Goal: Transaction & Acquisition: Obtain resource

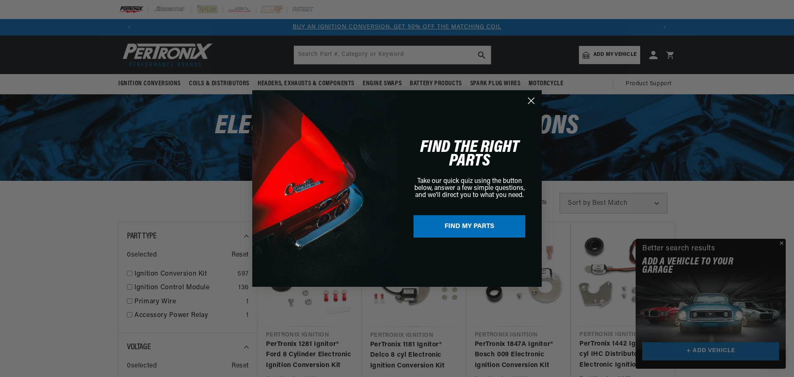
click at [781, 242] on div "Close dialog FIND THE RIGHT PARTS Take our quick quiz using the button below, a…" at bounding box center [397, 188] width 794 height 377
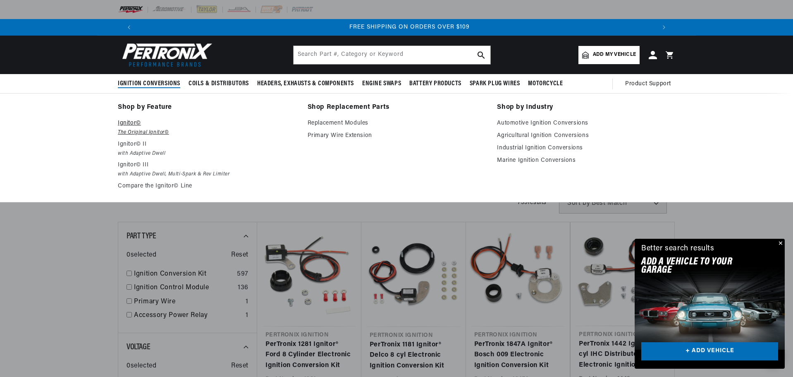
scroll to position [0, 1033]
click at [130, 121] on p "Ignitor©" at bounding box center [207, 123] width 178 height 10
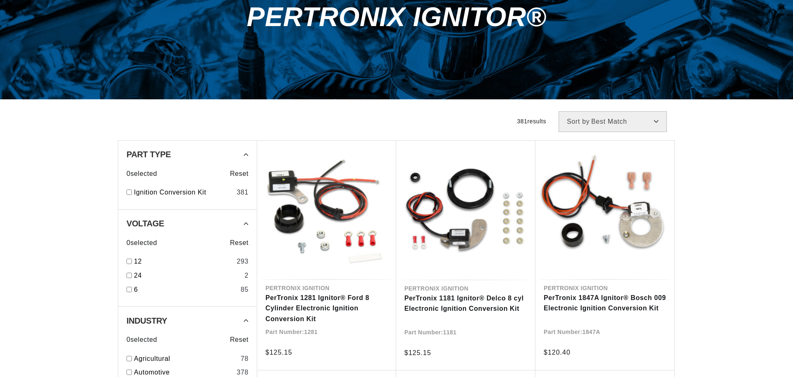
scroll to position [124, 0]
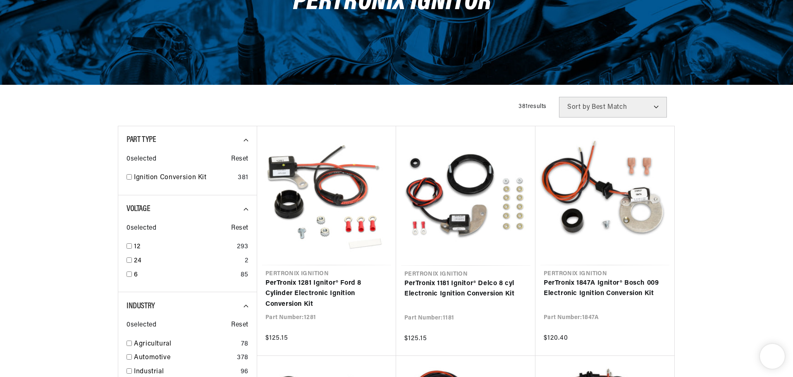
click at [130, 177] on div "Part Type 0 selected Reset Ignition Conversion Kit 381 Voltage 0 selected Reset…" at bounding box center [187, 373] width 139 height 495
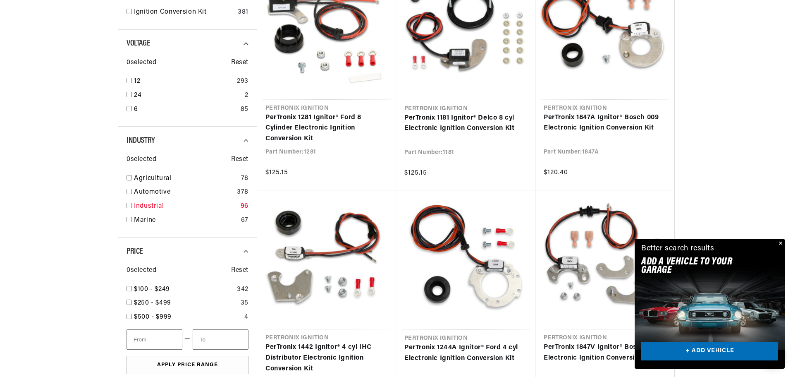
scroll to position [0, 517]
click at [131, 177] on input "checkbox" at bounding box center [129, 177] width 5 height 5
checkbox input "true"
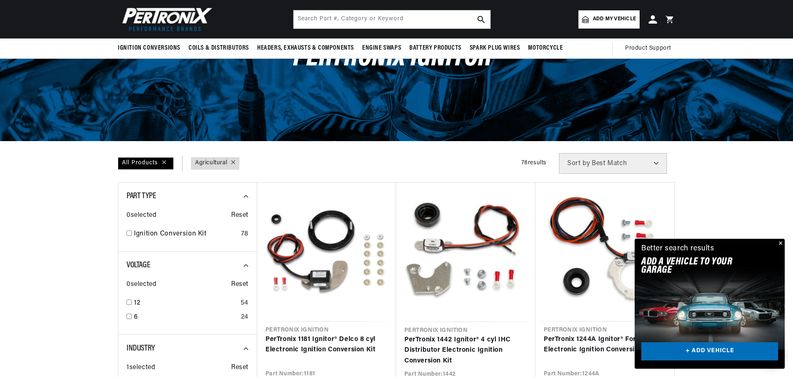
scroll to position [83, 0]
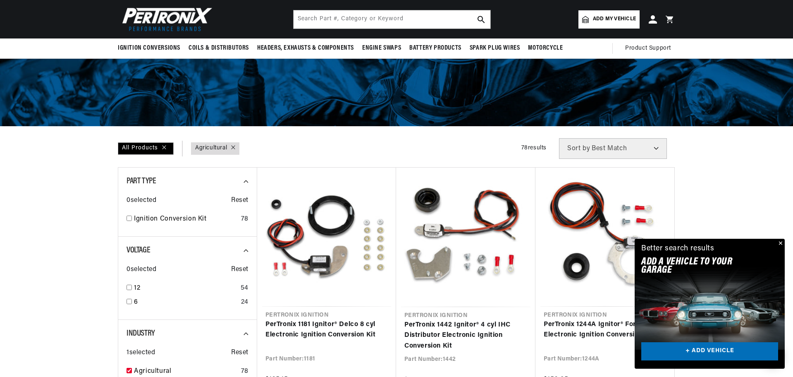
click at [779, 242] on button "Close" at bounding box center [780, 244] width 10 height 10
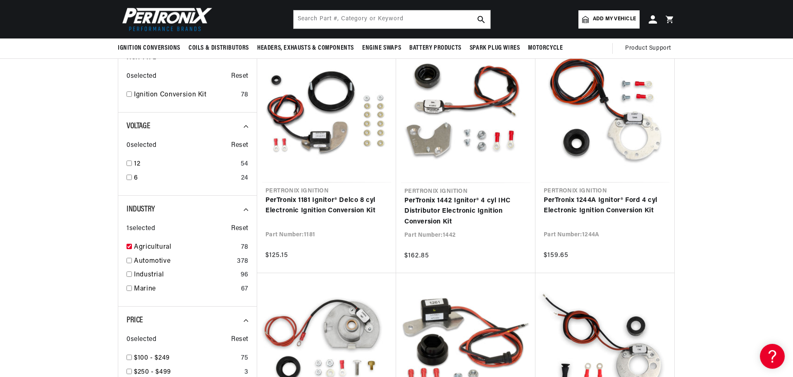
scroll to position [41, 0]
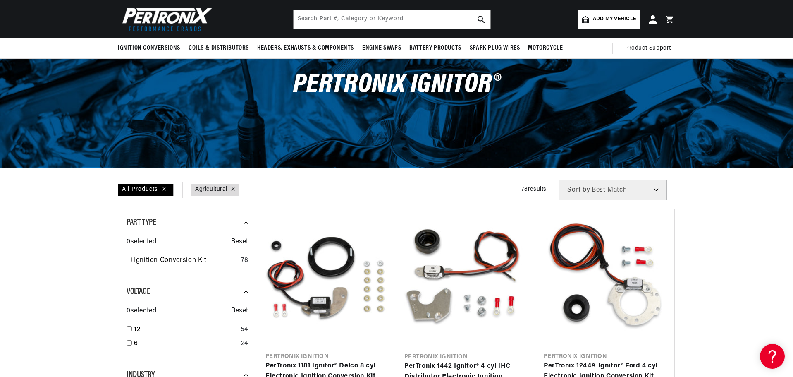
click at [605, 21] on span "Add my vehicle" at bounding box center [614, 19] width 43 height 8
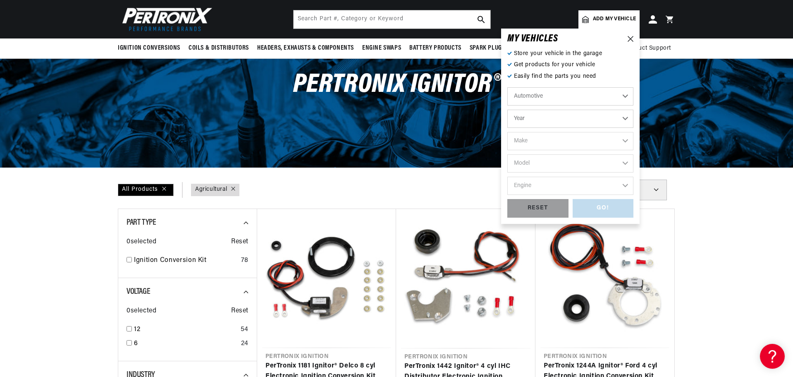
click at [623, 94] on select "Automotive Agricultural Industrial Marine Motorcycle" at bounding box center [571, 96] width 126 height 18
click at [508, 87] on select "Automotive Agricultural Industrial Marine Motorcycle" at bounding box center [571, 96] width 126 height 18
select select "Agricultural"
click at [625, 120] on select "Year 1970 1965 1964 1960 1959 1958 1957 1939 1938 1937" at bounding box center [571, 119] width 126 height 18
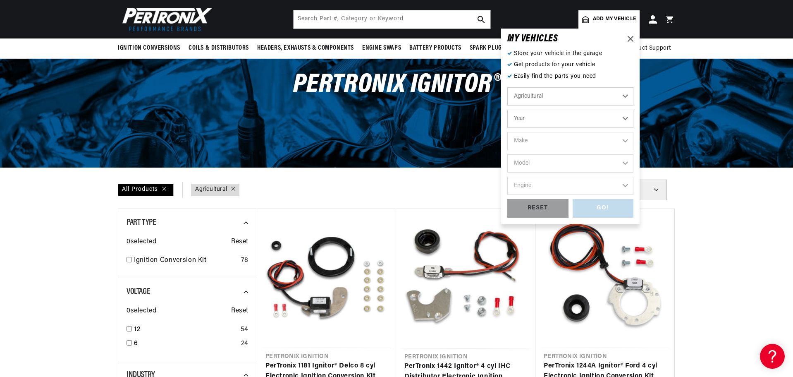
select select "1964"
click at [508, 110] on select "Year 1970 1965 1964 1960 1959 1958 1957 1939 1938 1937" at bounding box center [571, 119] width 126 height 18
click at [622, 139] on select "Make Oliver" at bounding box center [571, 141] width 126 height 18
click at [617, 137] on select "Make Oliver" at bounding box center [571, 141] width 126 height 18
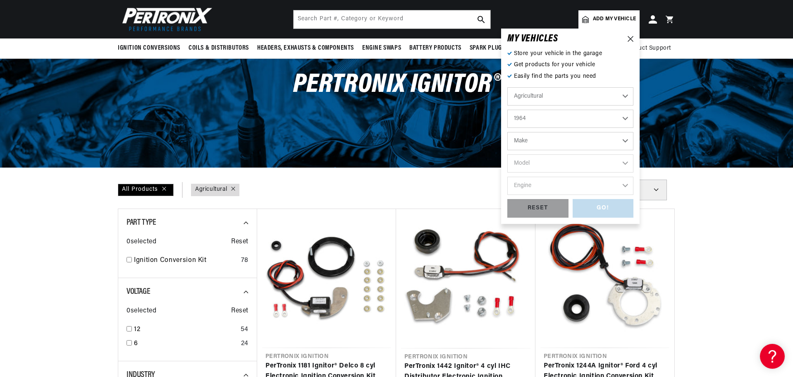
click at [625, 118] on select "1970 1965 1964 1960 1959 1958 1957 1939 1938 1937" at bounding box center [571, 119] width 126 height 18
click at [508, 110] on select "1970 1965 1964 1960 1959 1958 1957 1939 1938 1937" at bounding box center [571, 119] width 126 height 18
select select "1965"
click at [627, 140] on select "Make Ford" at bounding box center [571, 141] width 126 height 18
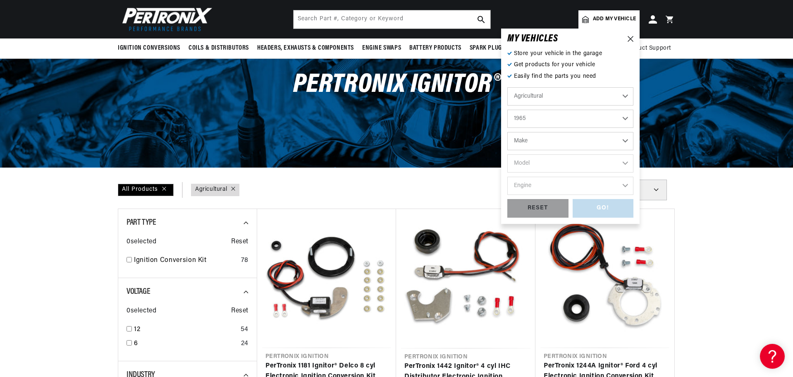
scroll to position [0, 517]
click at [623, 118] on select "1970 1965 1964 1960 1959 1958 1957 1939 1938 1937" at bounding box center [571, 119] width 126 height 18
click at [508, 110] on select "1970 1965 1964 1960 1959 1958 1957 1939 1938 1937" at bounding box center [571, 119] width 126 height 18
click at [627, 140] on select "Make Ford" at bounding box center [571, 141] width 126 height 18
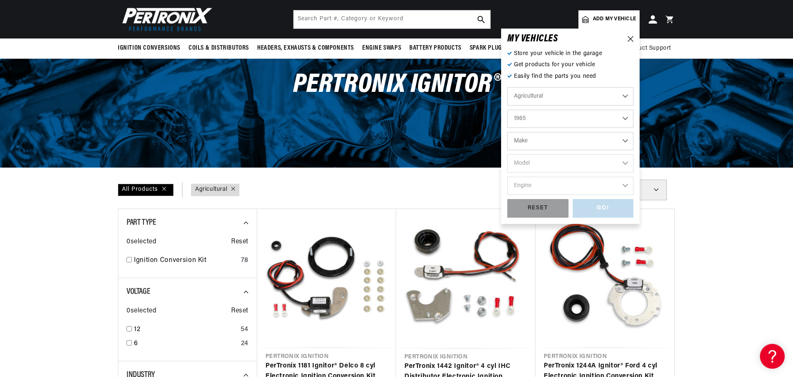
click at [625, 140] on select "Make Ford" at bounding box center [571, 141] width 126 height 18
click at [631, 40] on icon at bounding box center [631, 39] width 6 height 6
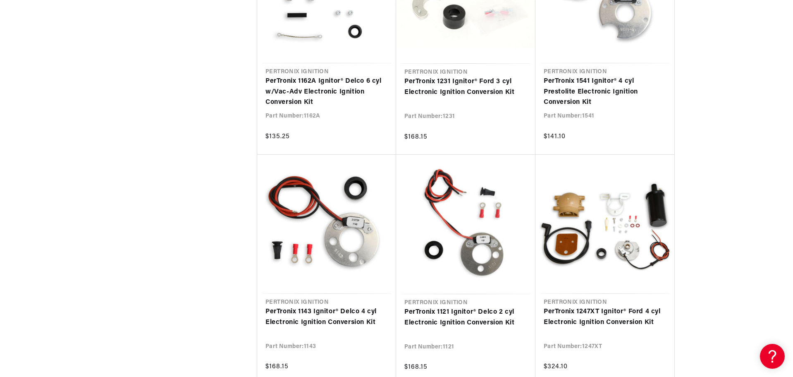
scroll to position [0, 516]
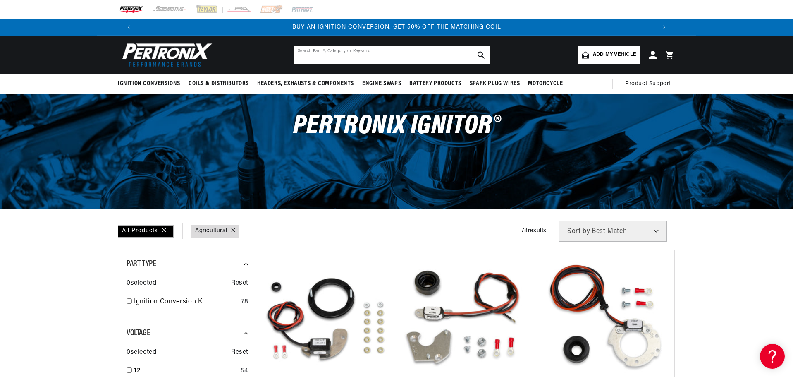
click at [320, 49] on input "text" at bounding box center [392, 55] width 197 height 18
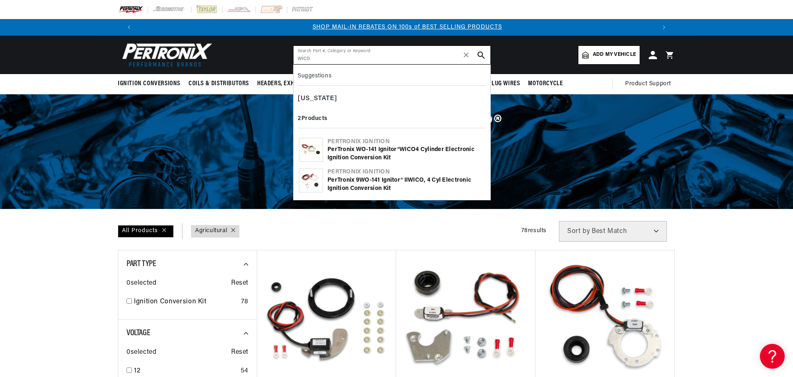
scroll to position [0, 517]
type input "wico"
click at [351, 149] on div "PerTronix WO-141 Ignitor® WICO 4 cylinder Electronic Ignition Conversion Kit" at bounding box center [407, 154] width 158 height 16
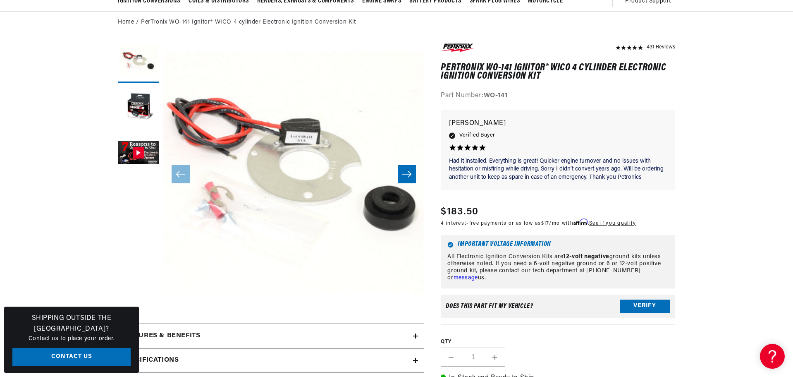
scroll to position [0, 517]
click at [644, 304] on button "Verify" at bounding box center [645, 305] width 50 height 13
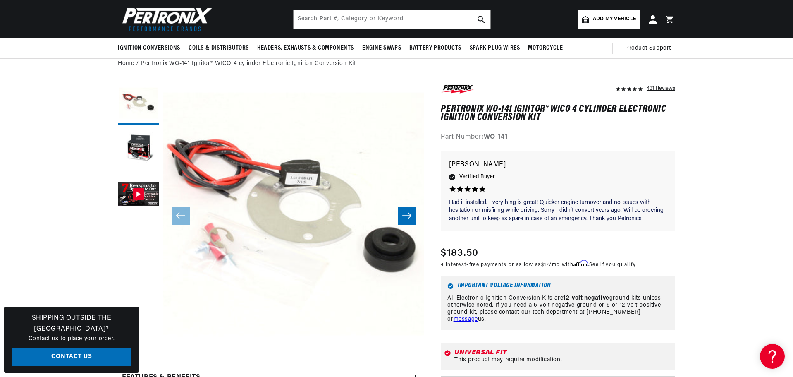
scroll to position [0, 0]
click at [137, 144] on button "Load image 2 in gallery view" at bounding box center [138, 149] width 41 height 41
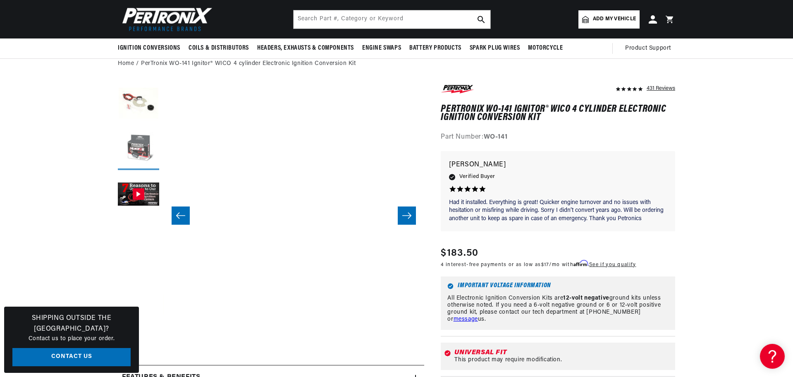
scroll to position [0, 261]
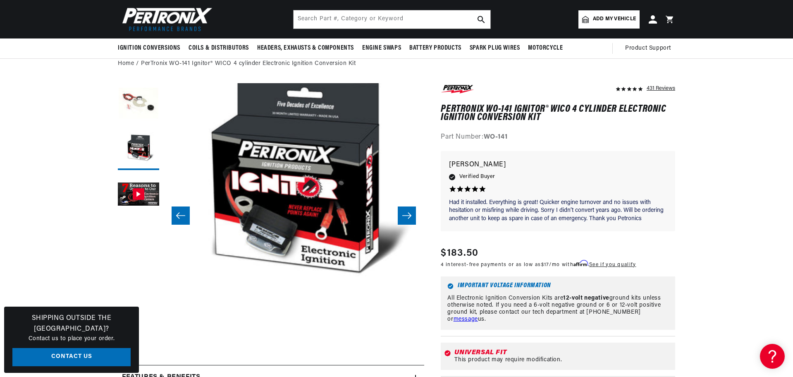
click at [405, 216] on icon "Slide right" at bounding box center [406, 216] width 9 height 6
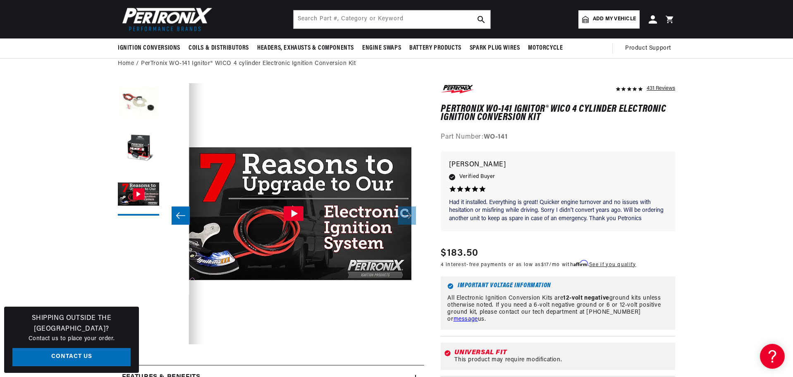
scroll to position [0, 517]
click at [179, 215] on icon "Slide left" at bounding box center [181, 215] width 10 height 8
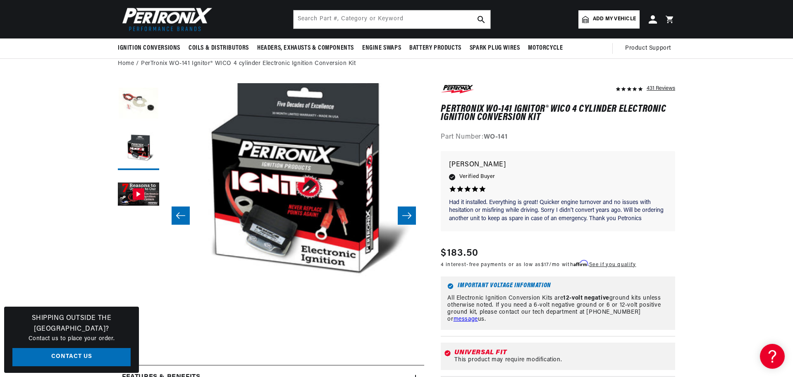
click at [179, 215] on icon "Slide left" at bounding box center [181, 215] width 10 height 8
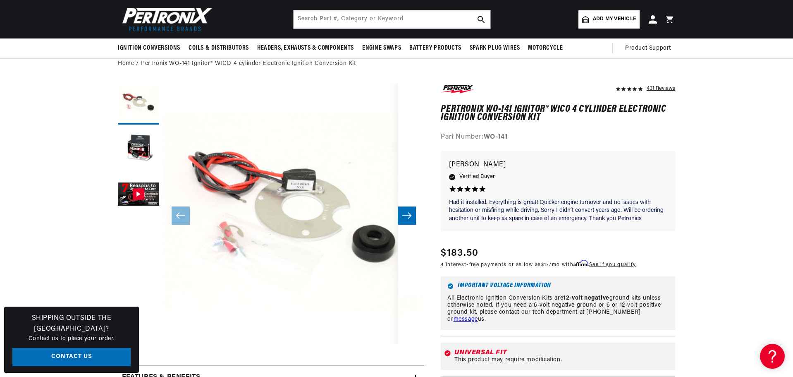
scroll to position [0, 517]
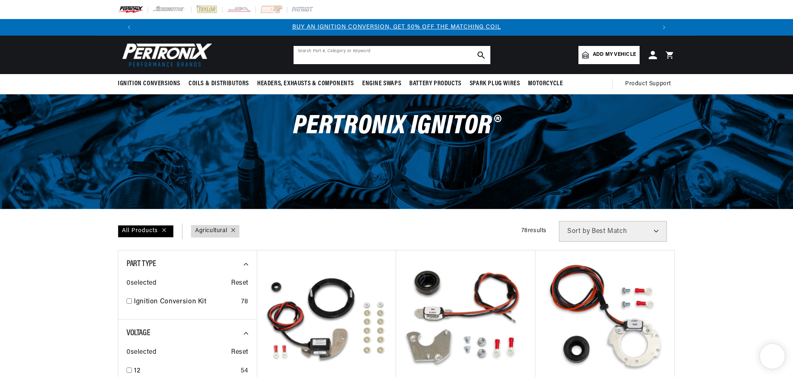
click at [354, 54] on input "text" at bounding box center [392, 55] width 197 height 18
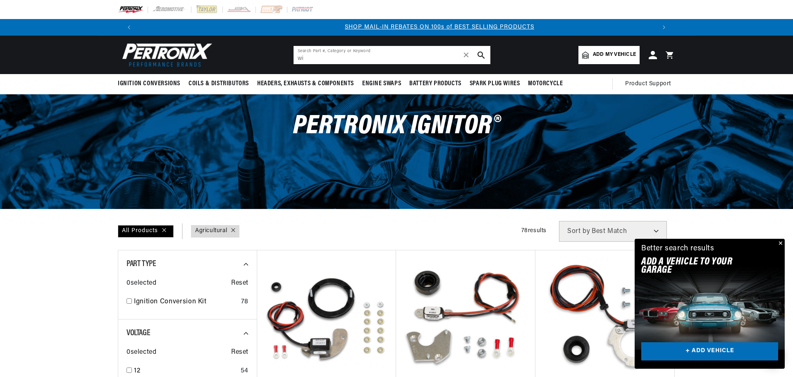
scroll to position [0, 517]
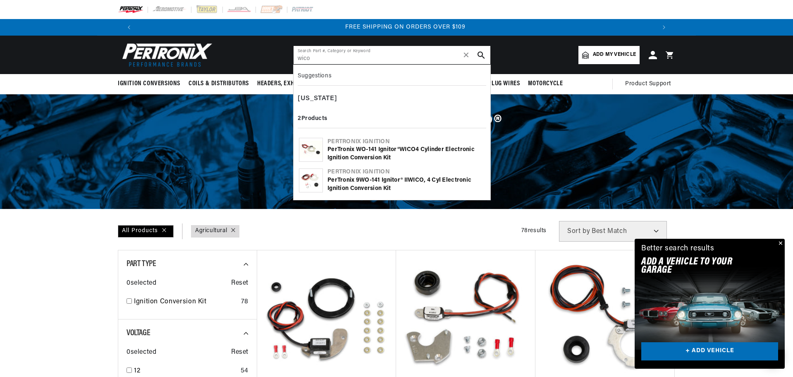
type input "wico"
click at [364, 182] on div "PerTronix 9WO-141 Ignitor® II WICO , 4 cyl Electronic Ignition Conversion Kit" at bounding box center [407, 184] width 158 height 16
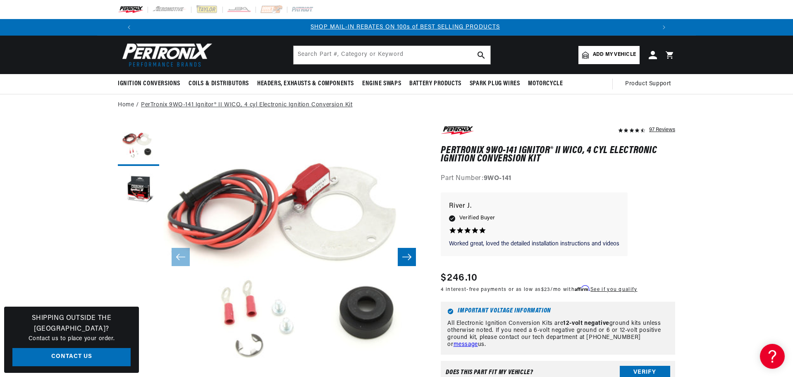
scroll to position [0, 517]
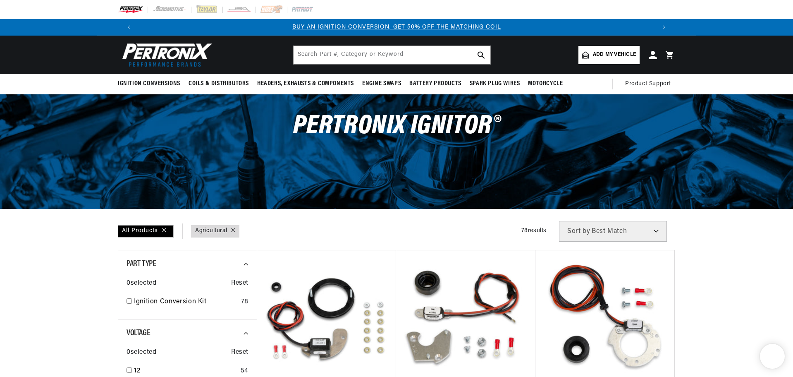
click at [211, 228] on link "Industry : Agricultural" at bounding box center [211, 230] width 32 height 9
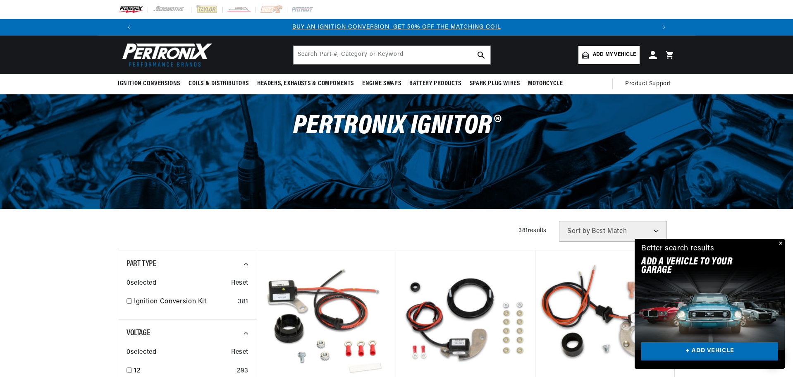
checkbox input "false"
click at [783, 241] on button "Close" at bounding box center [780, 244] width 10 height 10
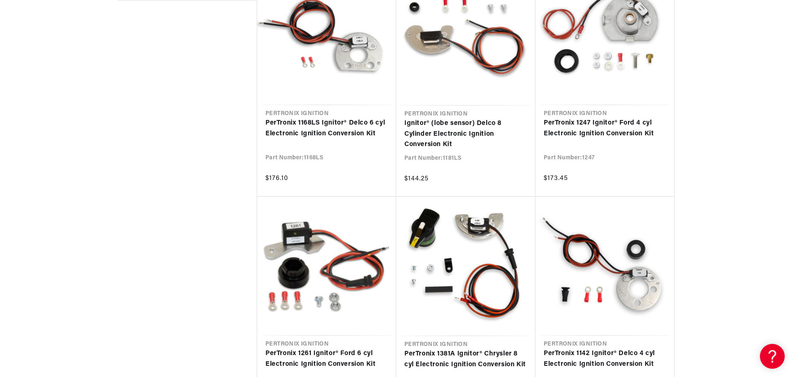
scroll to position [0, 1033]
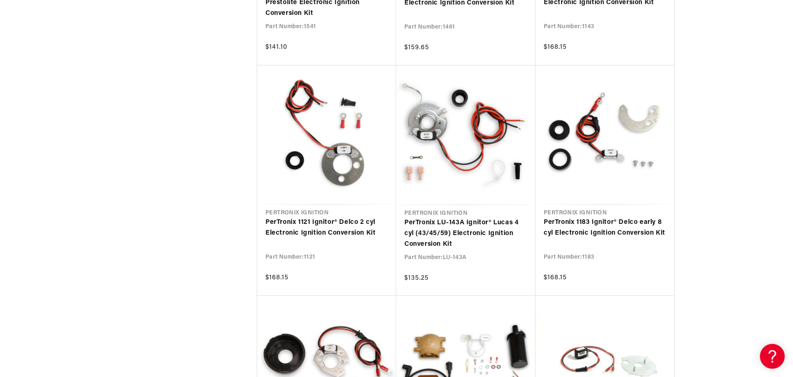
scroll to position [1655, 0]
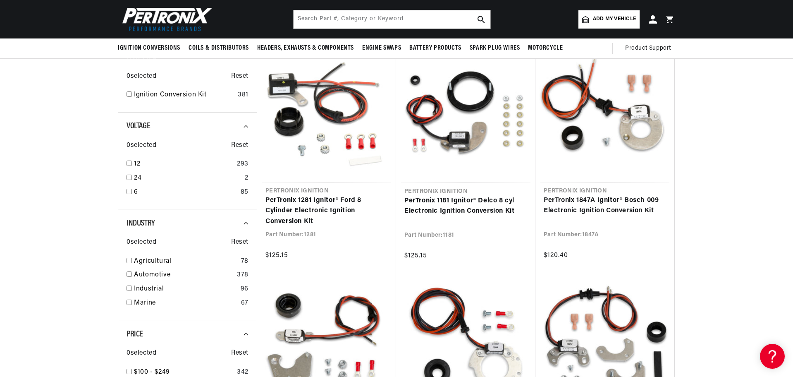
scroll to position [83, 0]
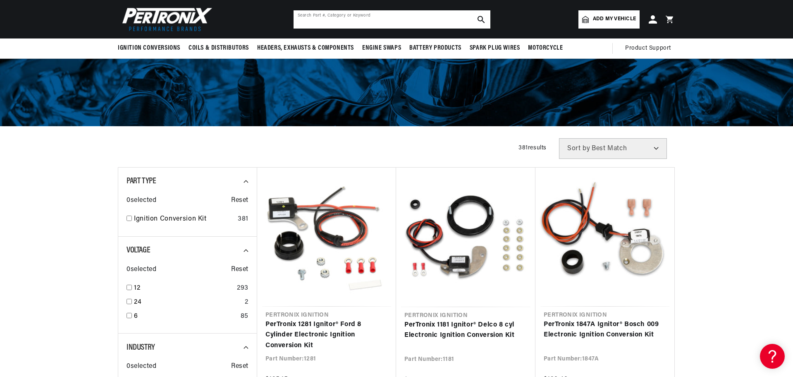
click at [326, 17] on input "text" at bounding box center [392, 19] width 197 height 18
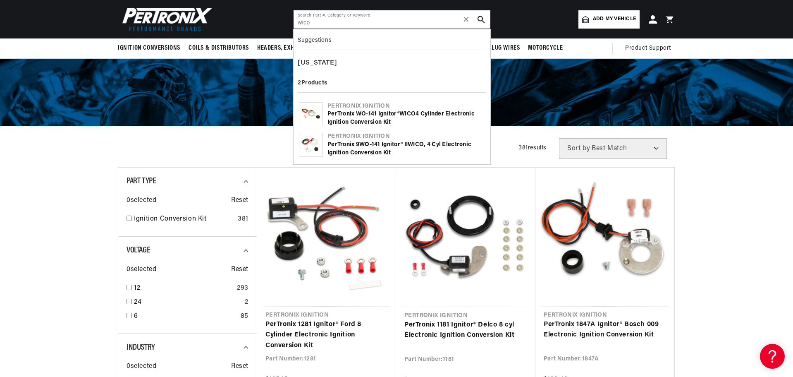
type input "wico"
click at [360, 114] on div "PerTronix WO-141 Ignitor® WICO 4 cylinder Electronic Ignition Conversion Kit" at bounding box center [407, 118] width 158 height 16
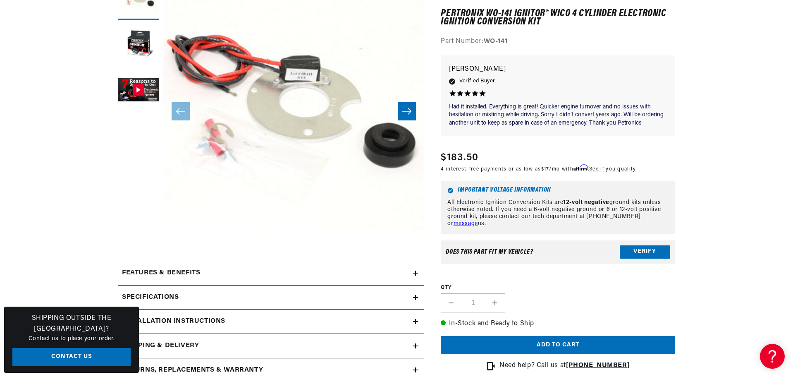
scroll to position [165, 0]
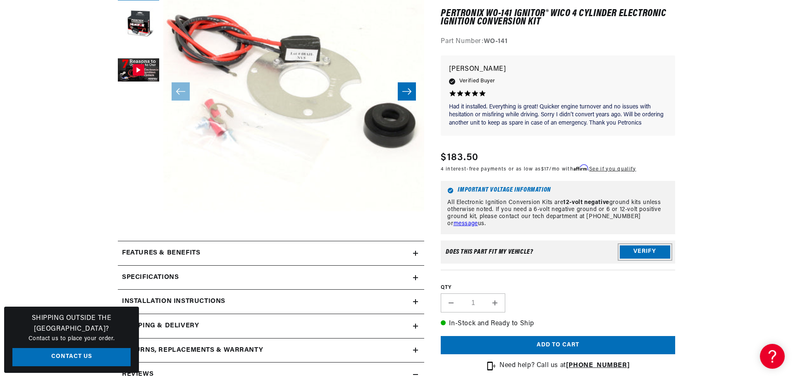
click at [646, 249] on button "Verify" at bounding box center [645, 251] width 50 height 13
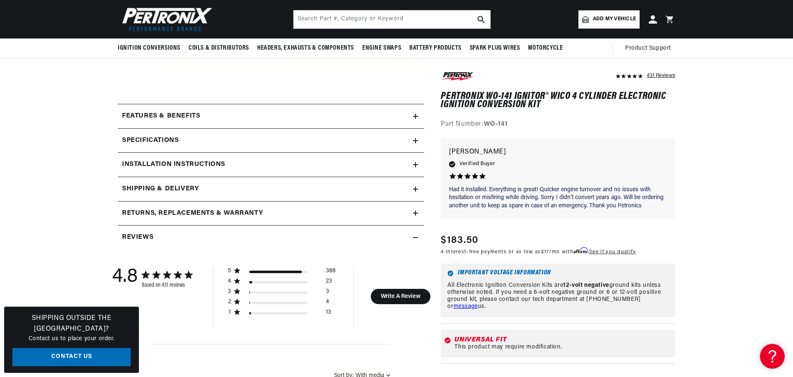
scroll to position [290, 0]
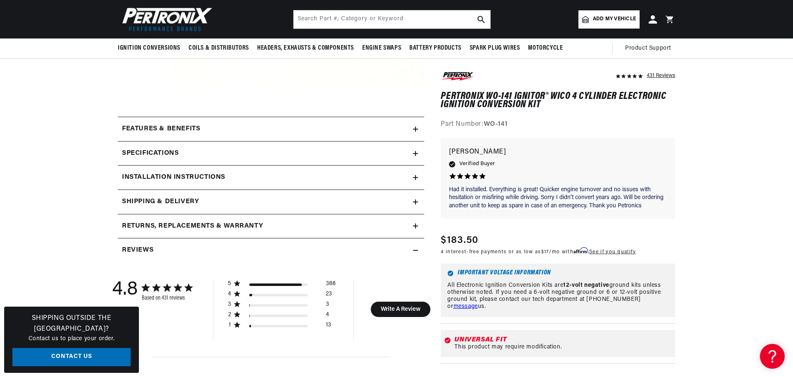
click at [415, 176] on icon at bounding box center [415, 177] width 5 height 5
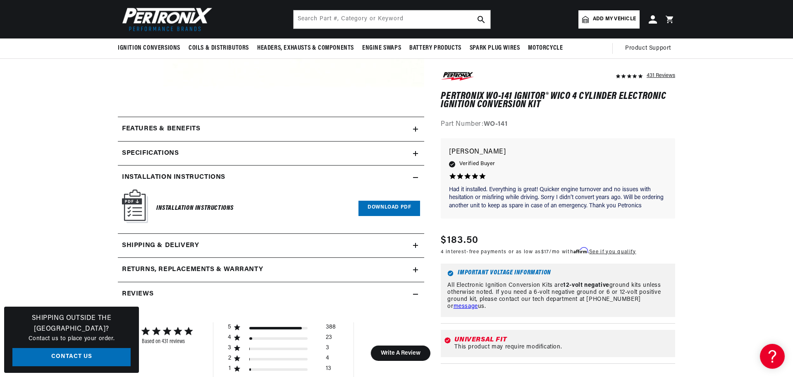
scroll to position [0, 517]
click at [396, 204] on link "Download PDF" at bounding box center [390, 208] width 62 height 15
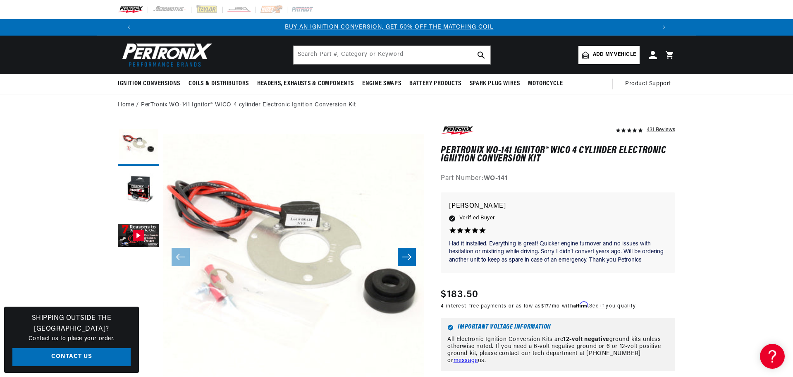
scroll to position [0, 0]
